Goal: Task Accomplishment & Management: Use online tool/utility

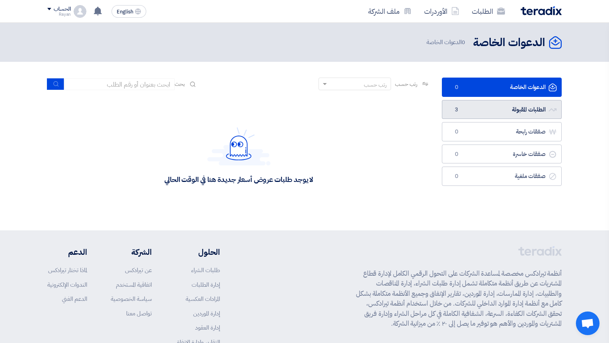
click at [466, 108] on link "الطلبات المقبولة الطلبات المقبولة 3" at bounding box center [502, 109] width 120 height 19
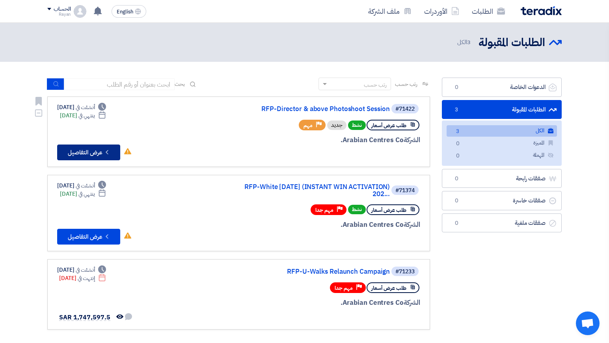
click at [110, 149] on icon "Check details" at bounding box center [106, 152] width 7 height 7
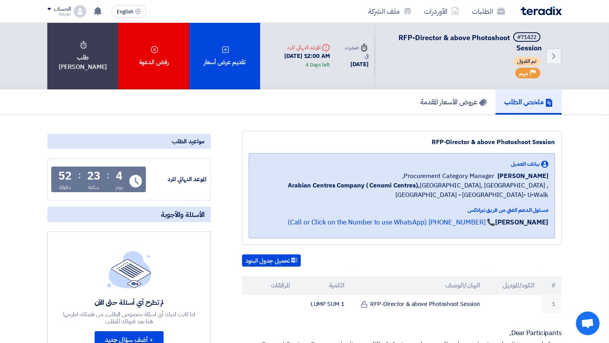
drag, startPoint x: 114, startPoint y: 175, endPoint x: 128, endPoint y: 176, distance: 14.2
click at [128, 176] on div "Time Remaining 4 يوم : 23 ساعة : 52 دقيقة" at bounding box center [98, 181] width 95 height 29
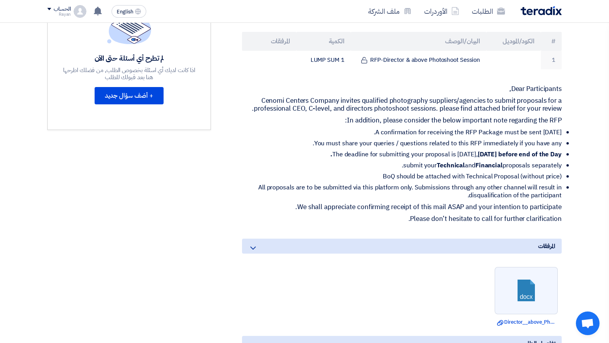
scroll to position [245, 0]
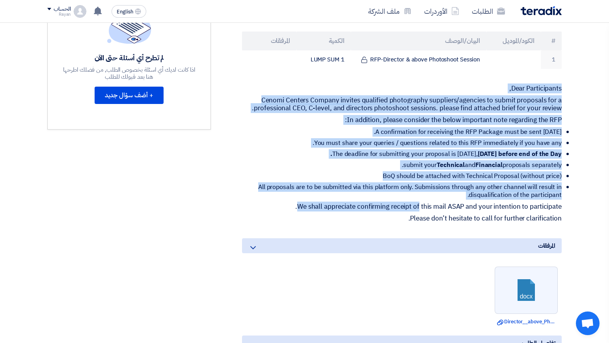
drag, startPoint x: 563, startPoint y: 89, endPoint x: 418, endPoint y: 210, distance: 188.8
click at [418, 210] on div "RFP-Director & above Photoshoot Session بيانات العميل [PERSON_NAME] Procurement…" at bounding box center [392, 176] width 351 height 580
click at [418, 210] on p "We shall appreciate confirming receipt of this mail ASAP and your intention to …" at bounding box center [402, 207] width 320 height 8
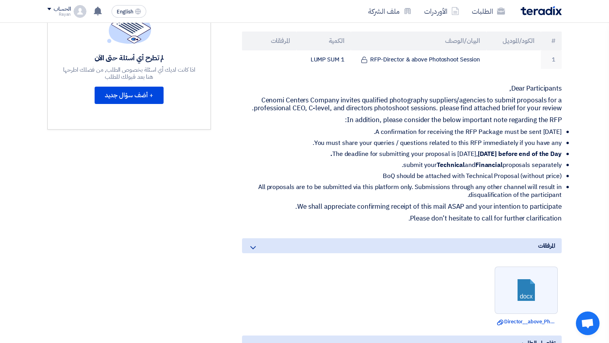
click at [418, 210] on p "We shall appreciate confirming receipt of this mail ASAP and your intention to …" at bounding box center [402, 207] width 320 height 8
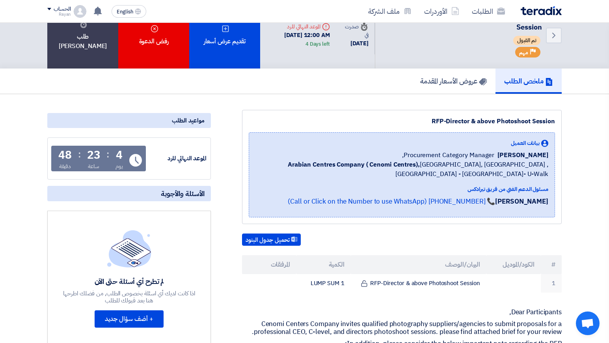
scroll to position [0, 0]
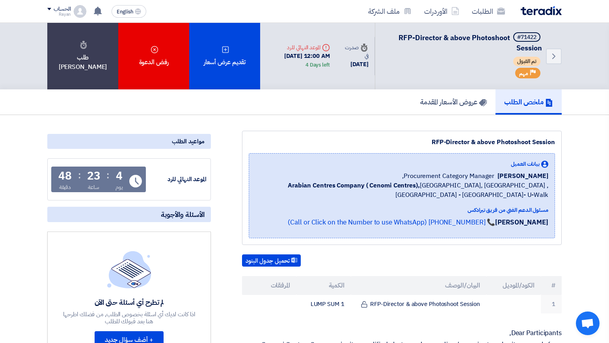
click at [279, 56] on div "[DATE] 12:00 AM 4 Days left" at bounding box center [297, 61] width 63 height 18
drag, startPoint x: 313, startPoint y: 56, endPoint x: 273, endPoint y: 56, distance: 40.2
click at [273, 56] on div "[DATE] 12:00 AM 4 Days left" at bounding box center [297, 61] width 63 height 18
copy div "[DATE]"
click at [468, 106] on h5 "عروض الأسعار المقدمة" at bounding box center [453, 101] width 67 height 9
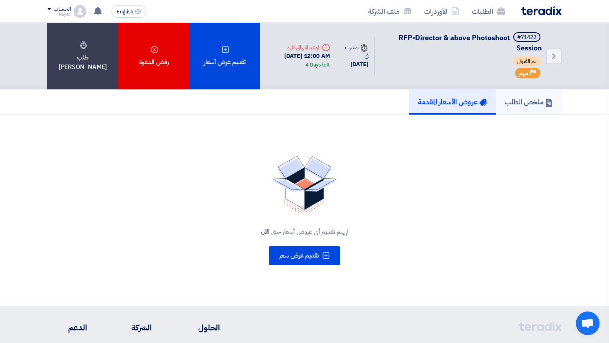
click at [532, 104] on h5 "ملخص الطلب" at bounding box center [528, 101] width 48 height 9
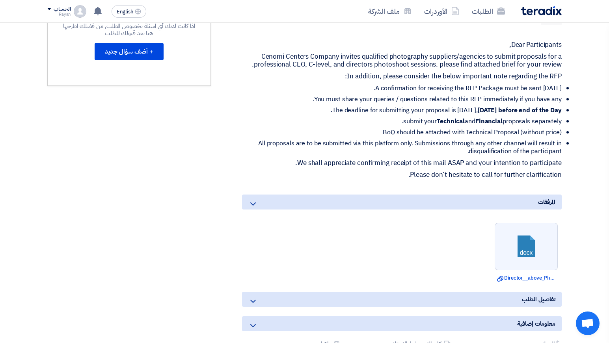
scroll to position [288, 0]
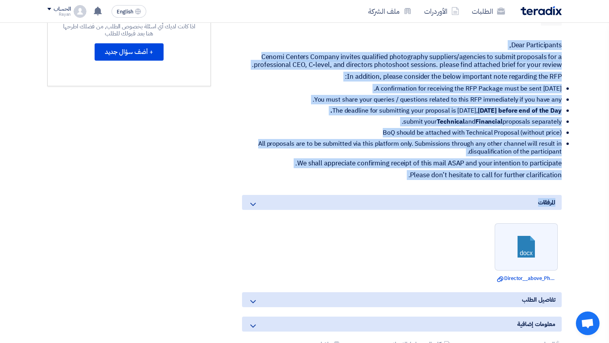
drag, startPoint x: 568, startPoint y: 40, endPoint x: 400, endPoint y: 184, distance: 220.8
click at [400, 184] on section "RFP-Director & above Photoshoot Session بيانات العميل [PERSON_NAME] Procurement…" at bounding box center [304, 144] width 609 height 634
click at [400, 184] on div "RFP-Director & above Photoshoot Session بيانات العميل [PERSON_NAME] Procurement…" at bounding box center [392, 133] width 351 height 580
